Goal: Task Accomplishment & Management: Manage account settings

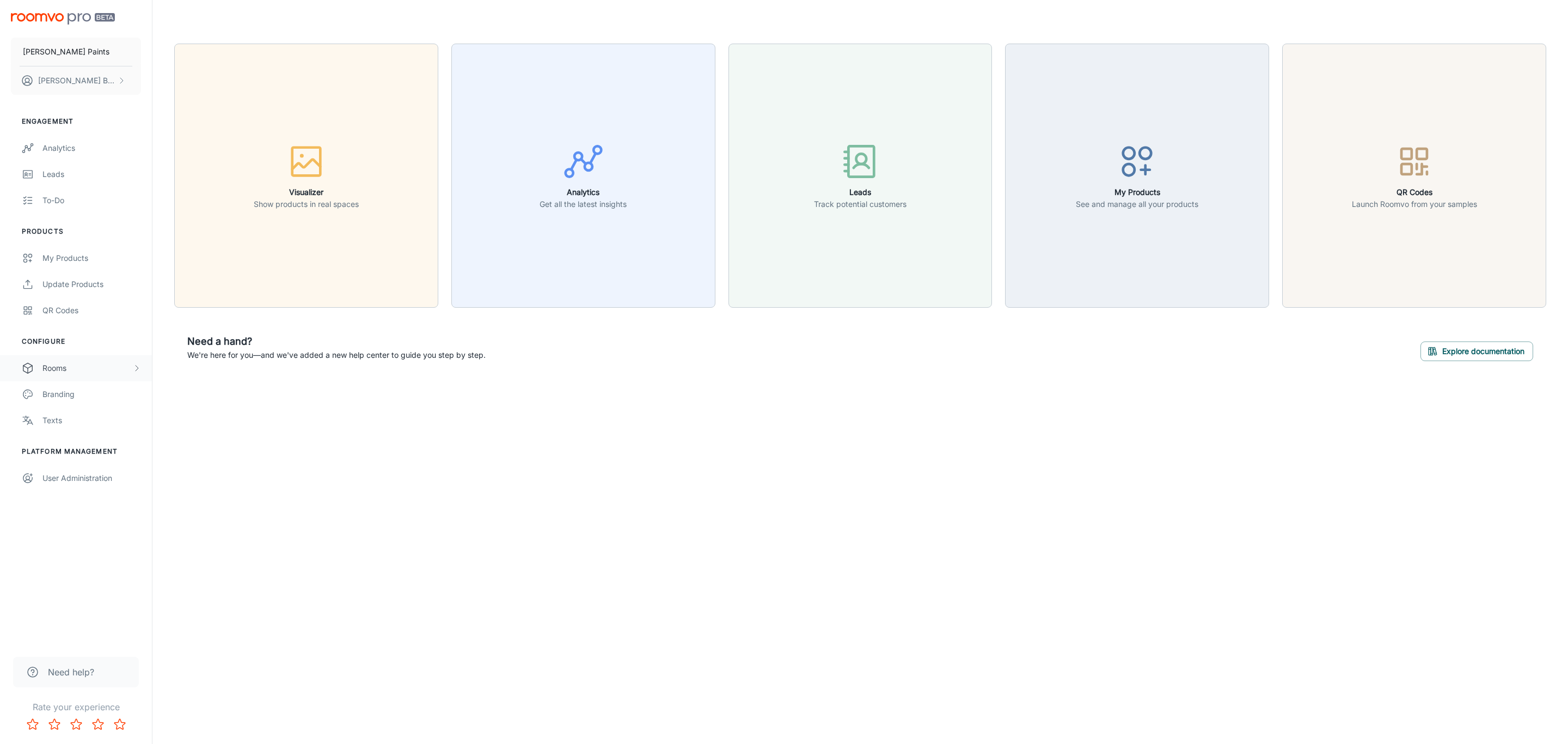
click at [81, 364] on div "Rooms" at bounding box center [87, 369] width 90 height 12
click at [83, 392] on div "My Rooms" at bounding box center [91, 395] width 99 height 12
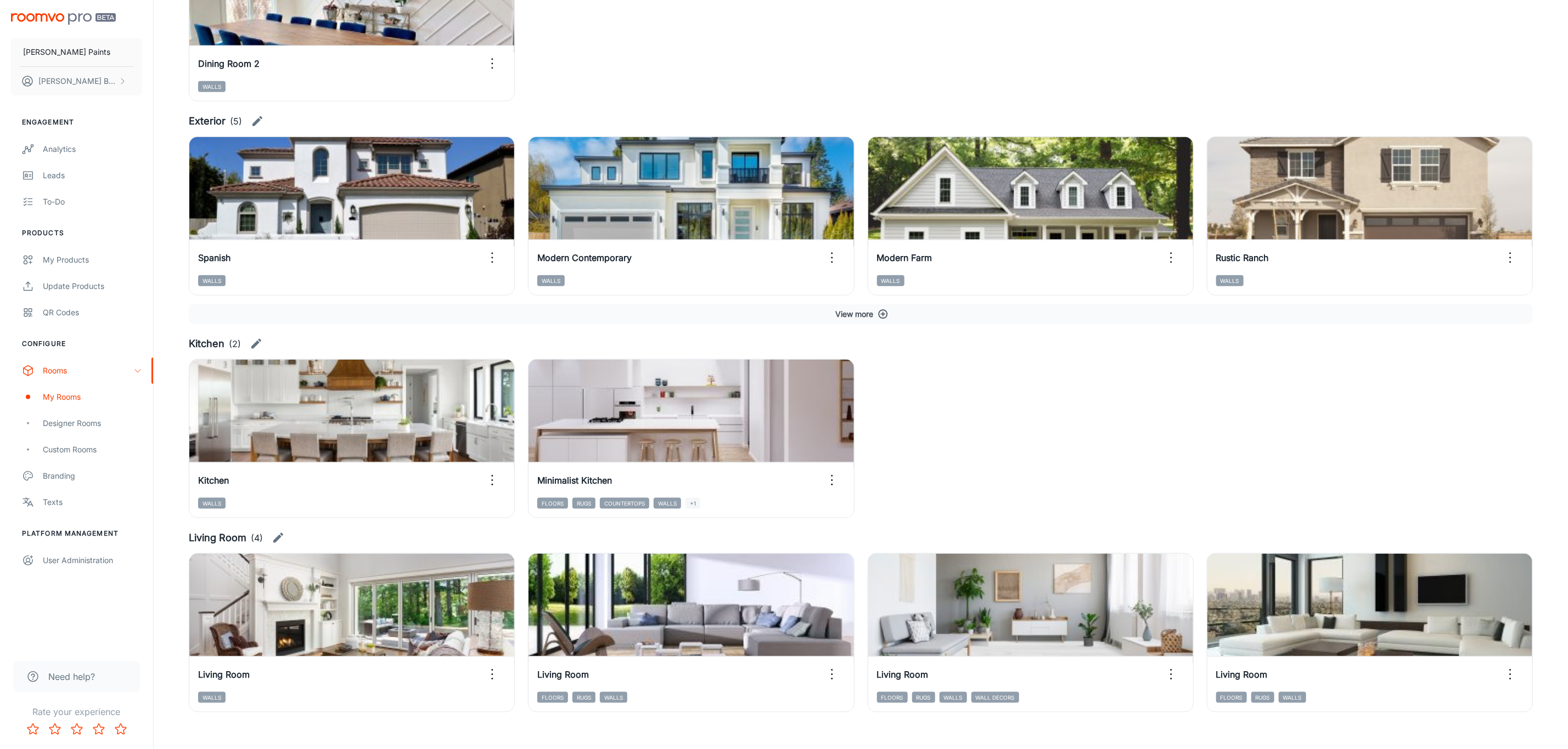
scroll to position [864, 0]
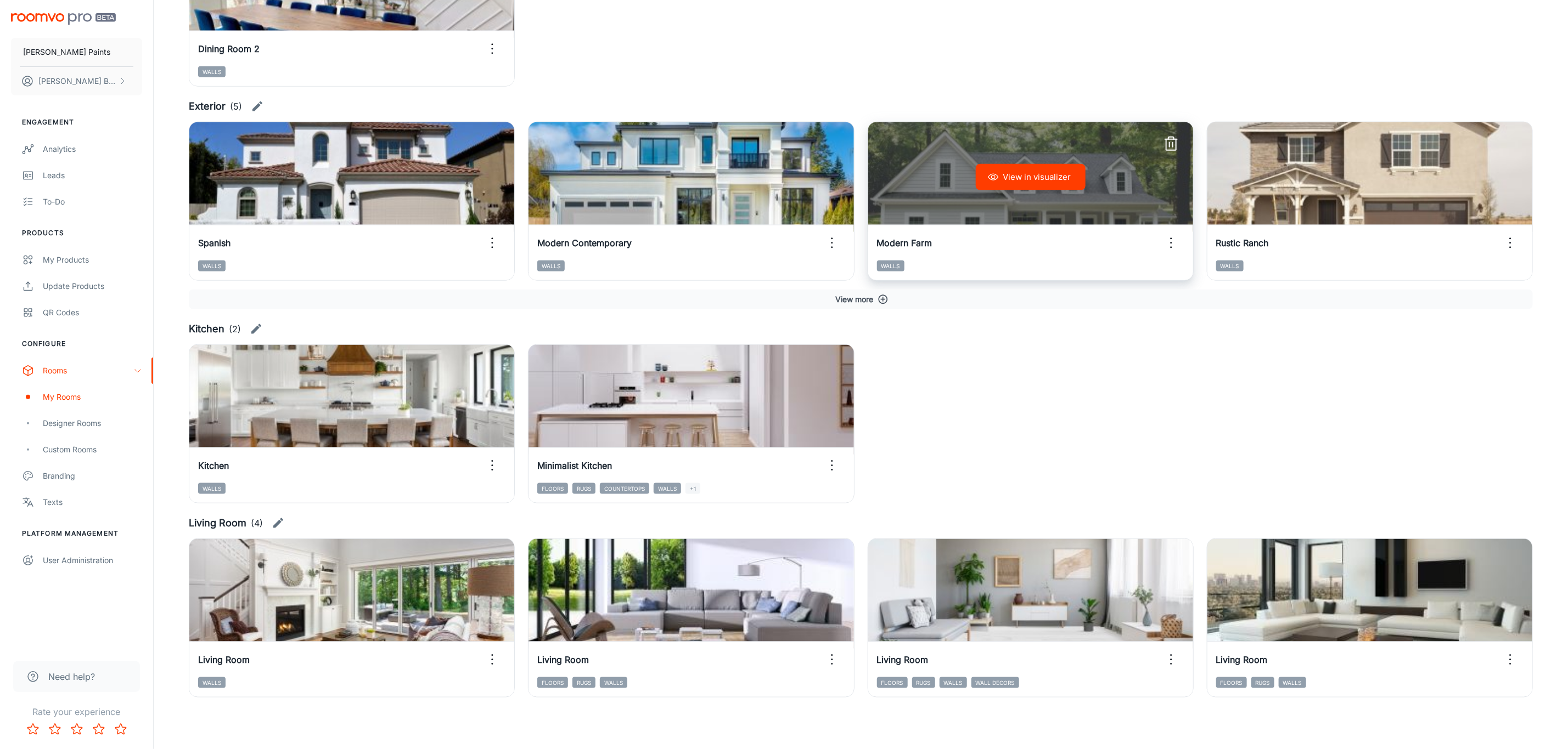
click at [1171, 244] on icon "button" at bounding box center [1171, 242] width 17 height 17
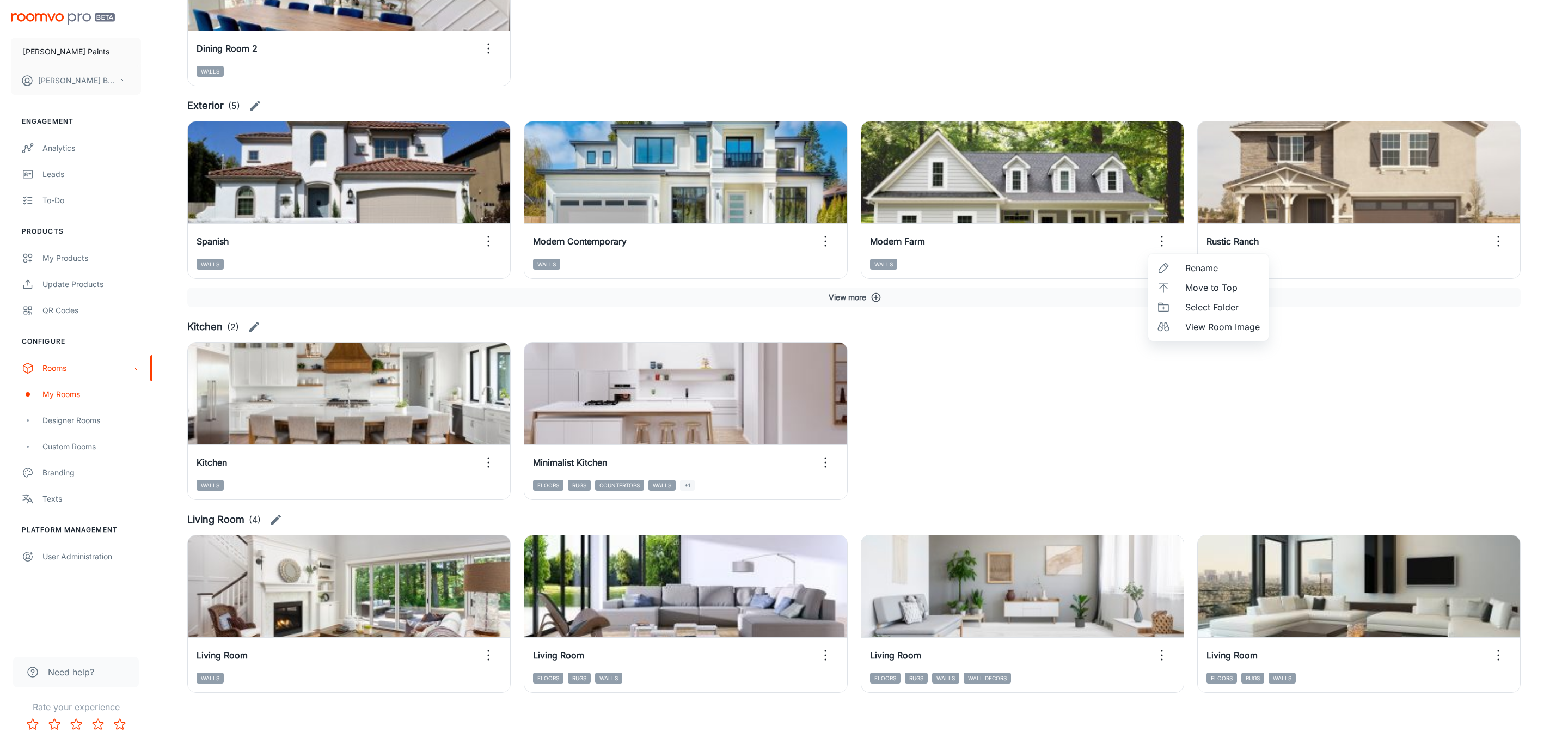
click at [1170, 181] on div at bounding box center [784, 372] width 1568 height 744
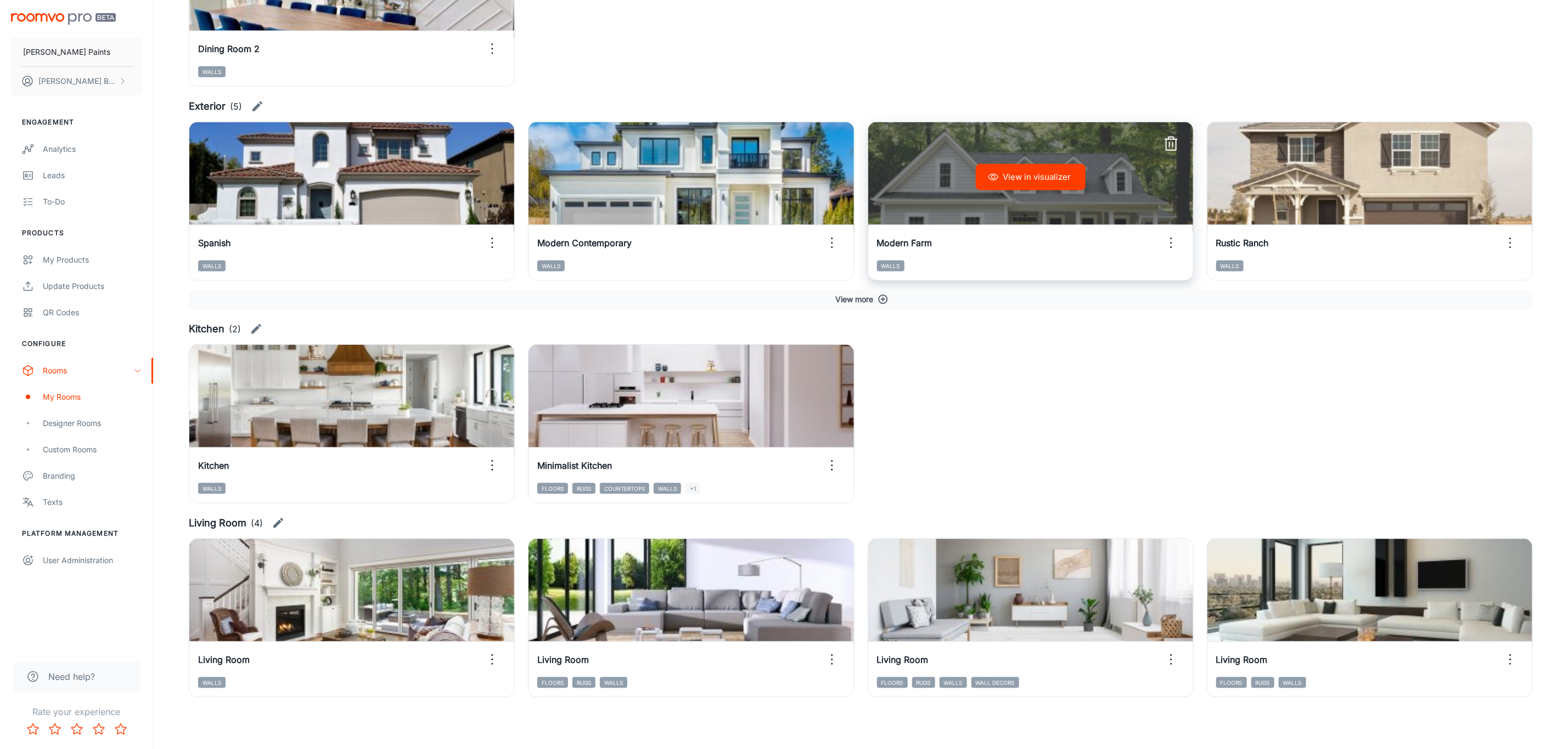
click at [1171, 144] on icon "button" at bounding box center [1171, 144] width 17 height 17
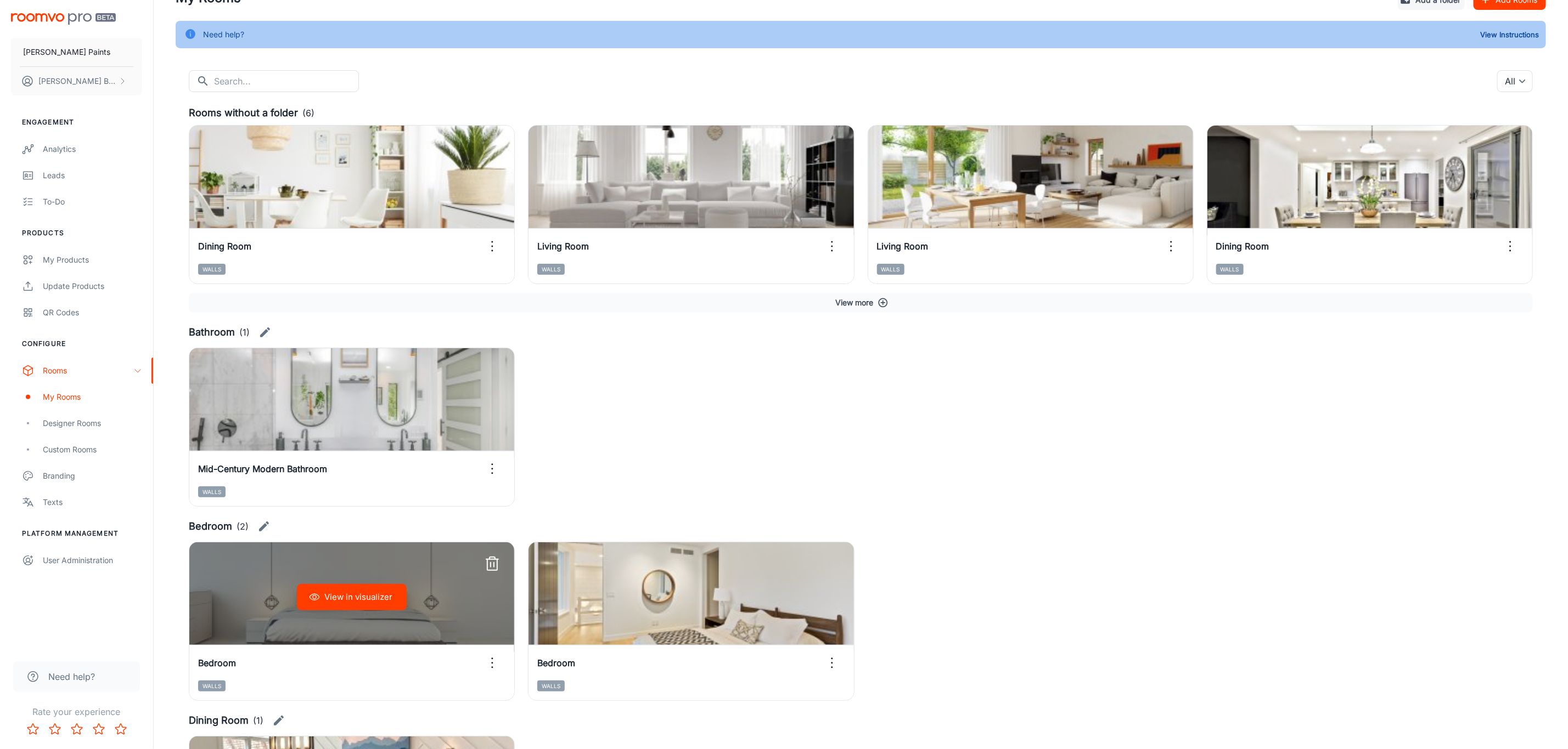
scroll to position [165, 0]
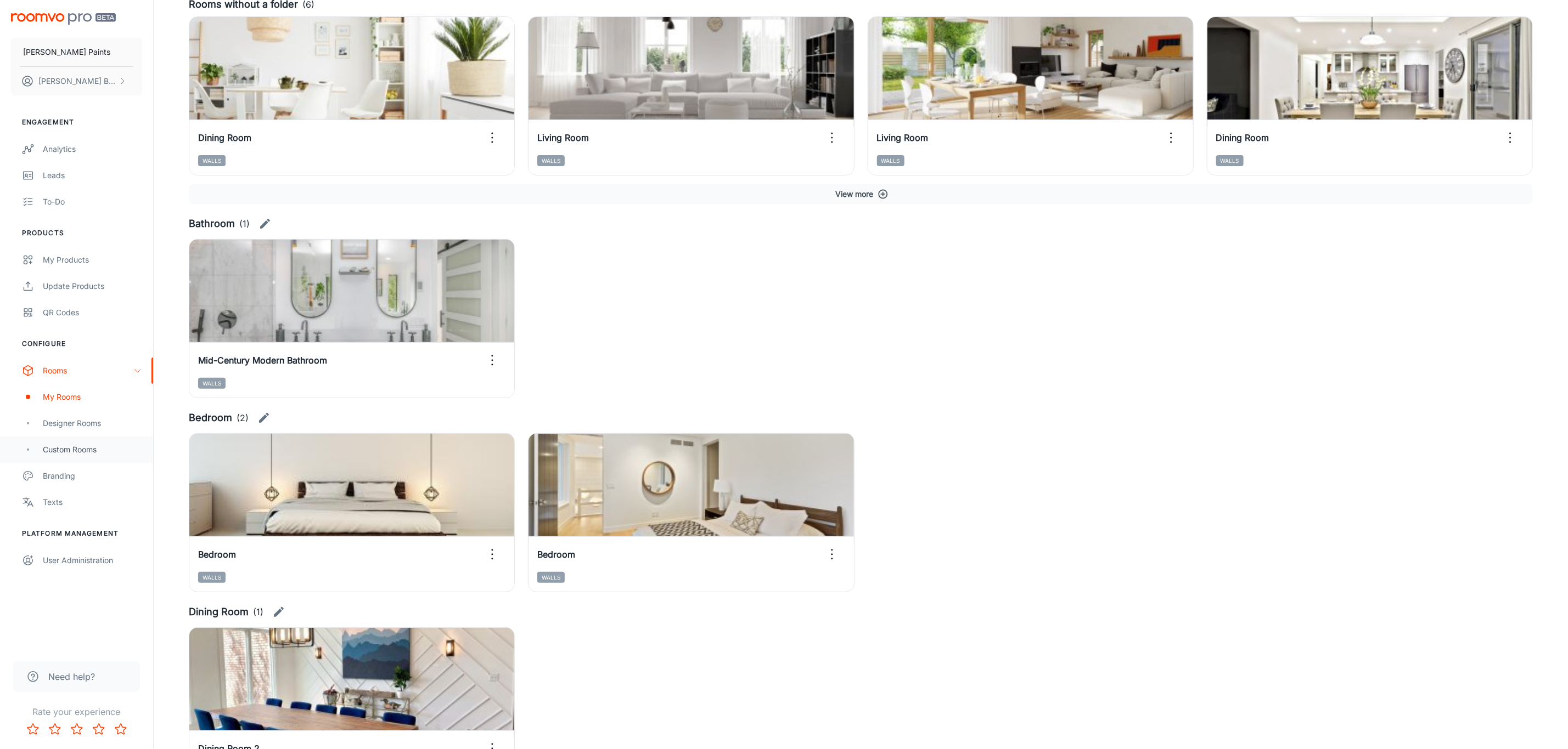
click at [83, 447] on div "Custom Rooms" at bounding box center [92, 450] width 100 height 12
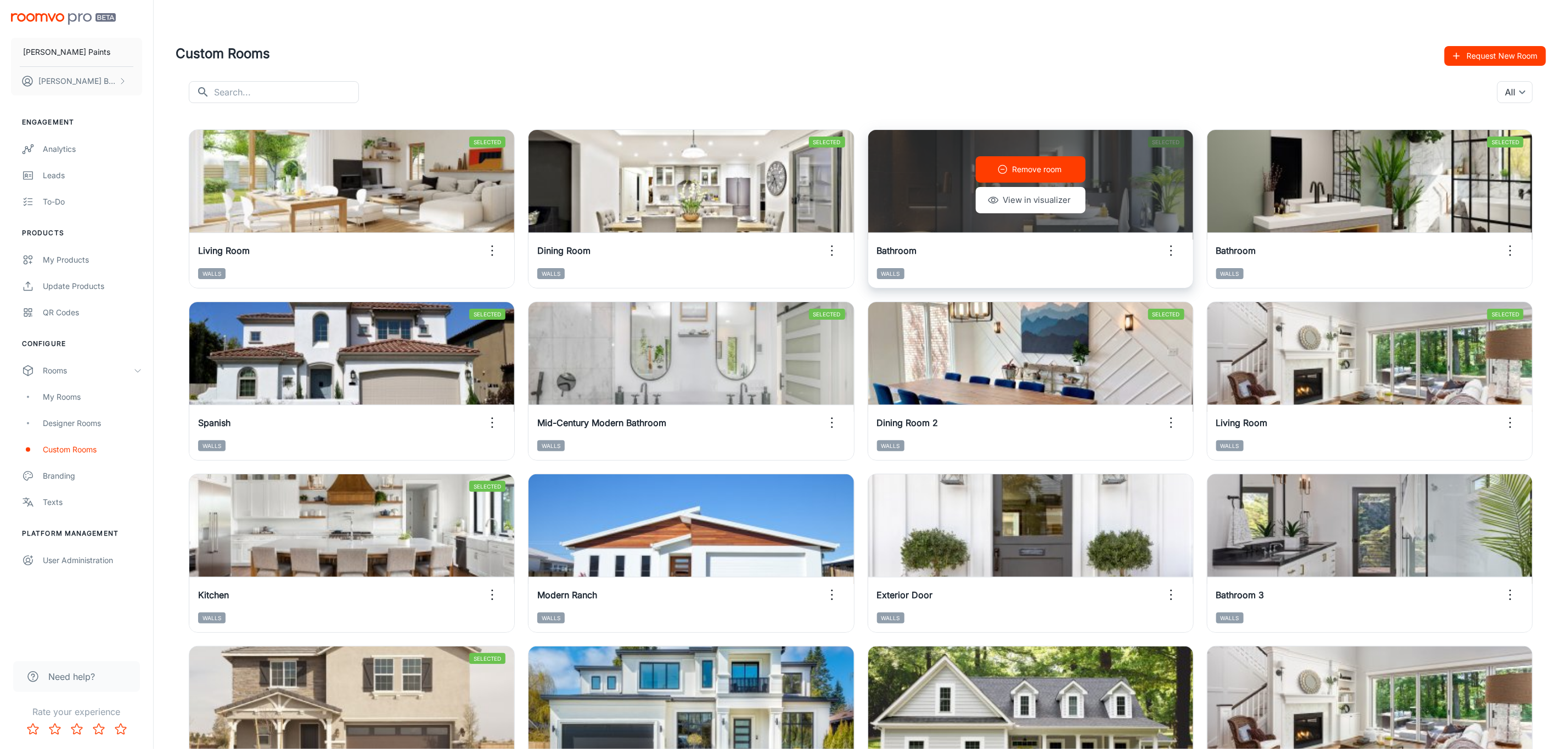
drag, startPoint x: 1041, startPoint y: 171, endPoint x: 1049, endPoint y: 173, distance: 8.2
click at [1042, 171] on p "Remove room" at bounding box center [1037, 169] width 49 height 12
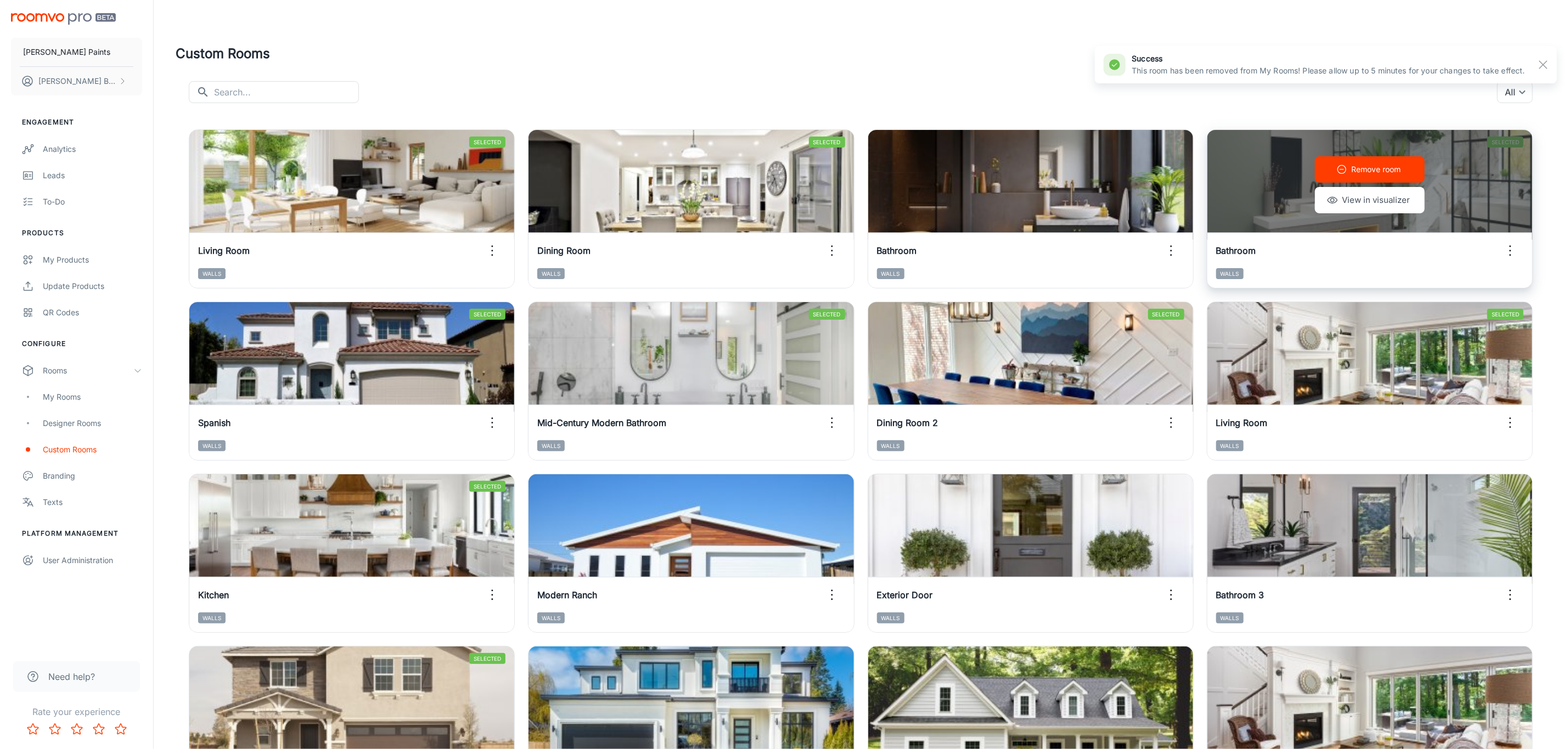
click at [1405, 165] on button "Remove room" at bounding box center [1370, 169] width 110 height 26
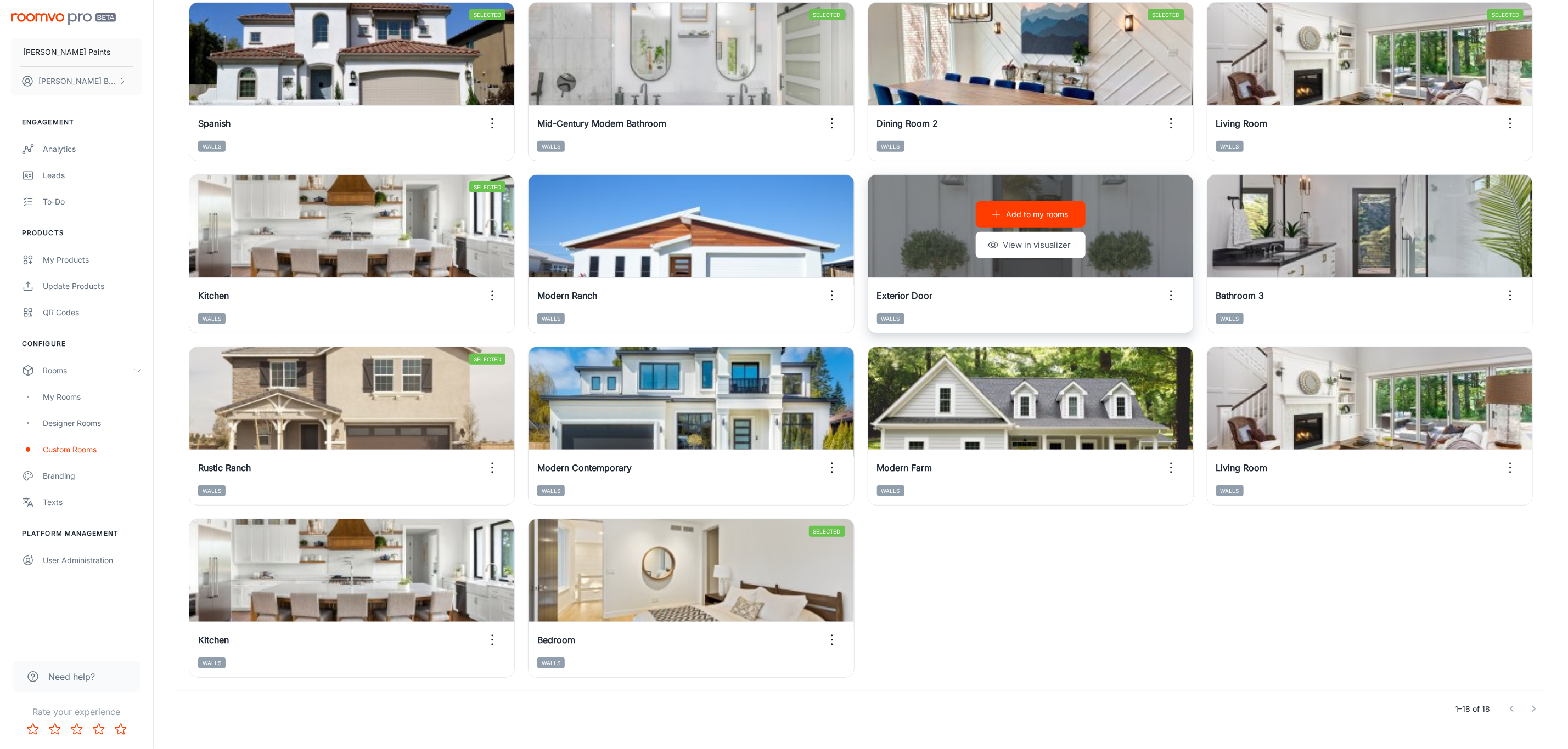
scroll to position [321, 0]
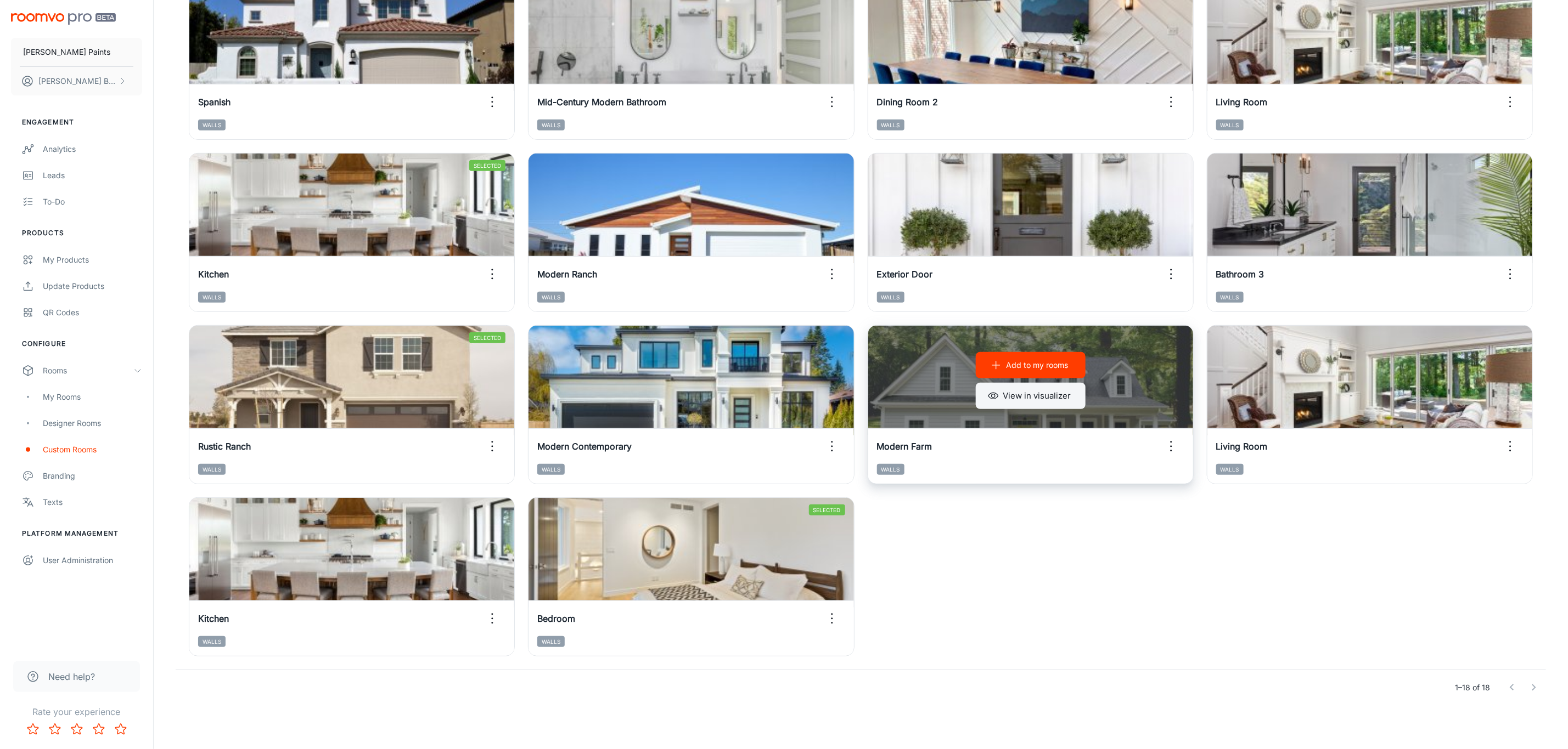
click at [1054, 395] on button "View in visualizer" at bounding box center [1030, 396] width 110 height 26
